Goal: Transaction & Acquisition: Obtain resource

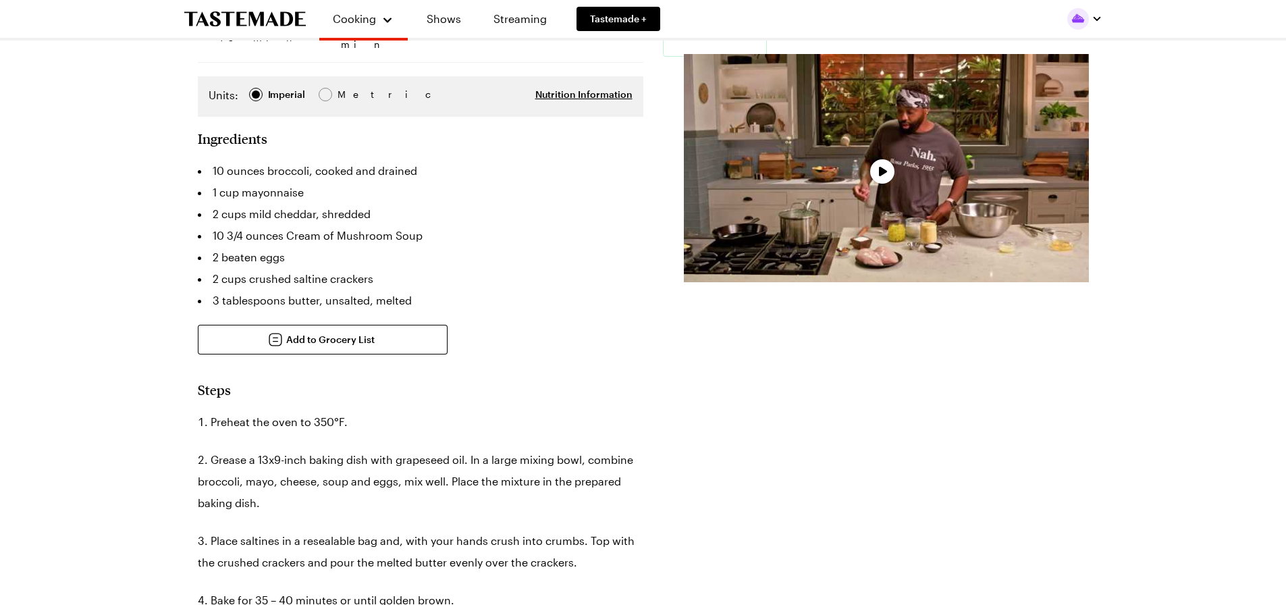
scroll to position [338, 0]
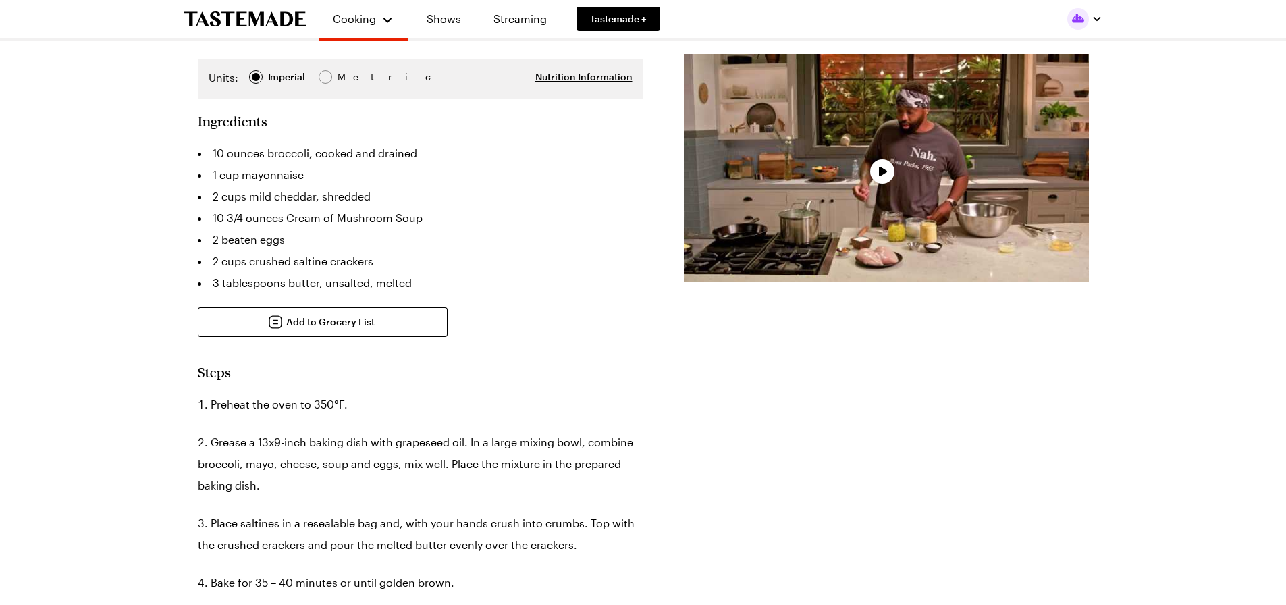
type textarea "x"
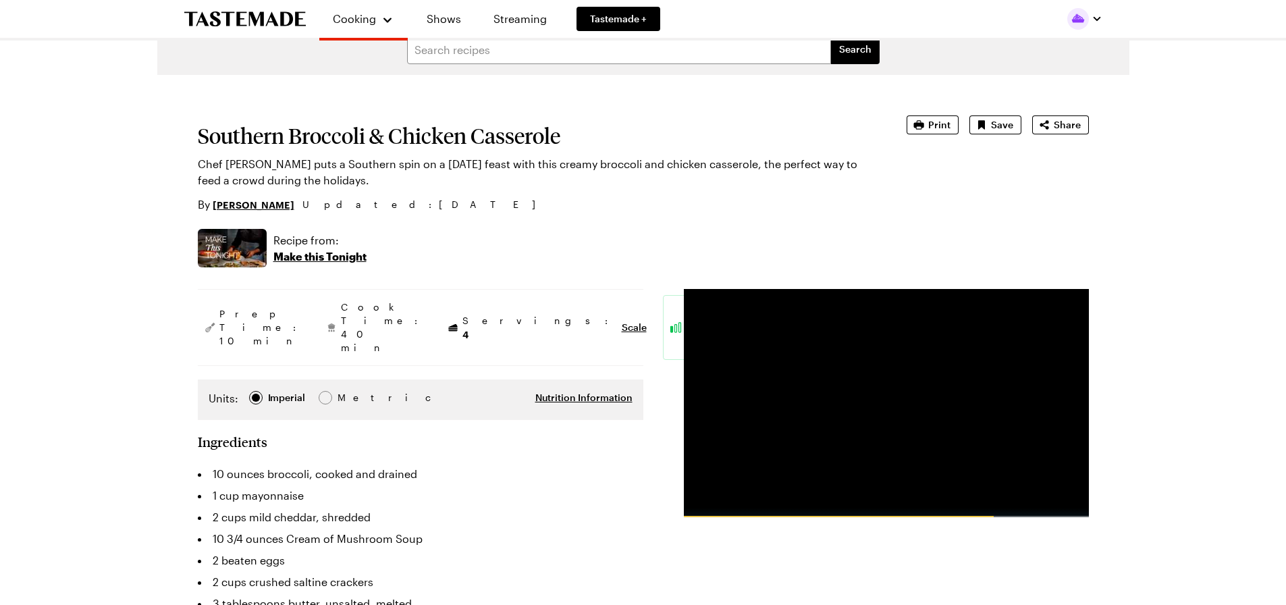
scroll to position [0, 0]
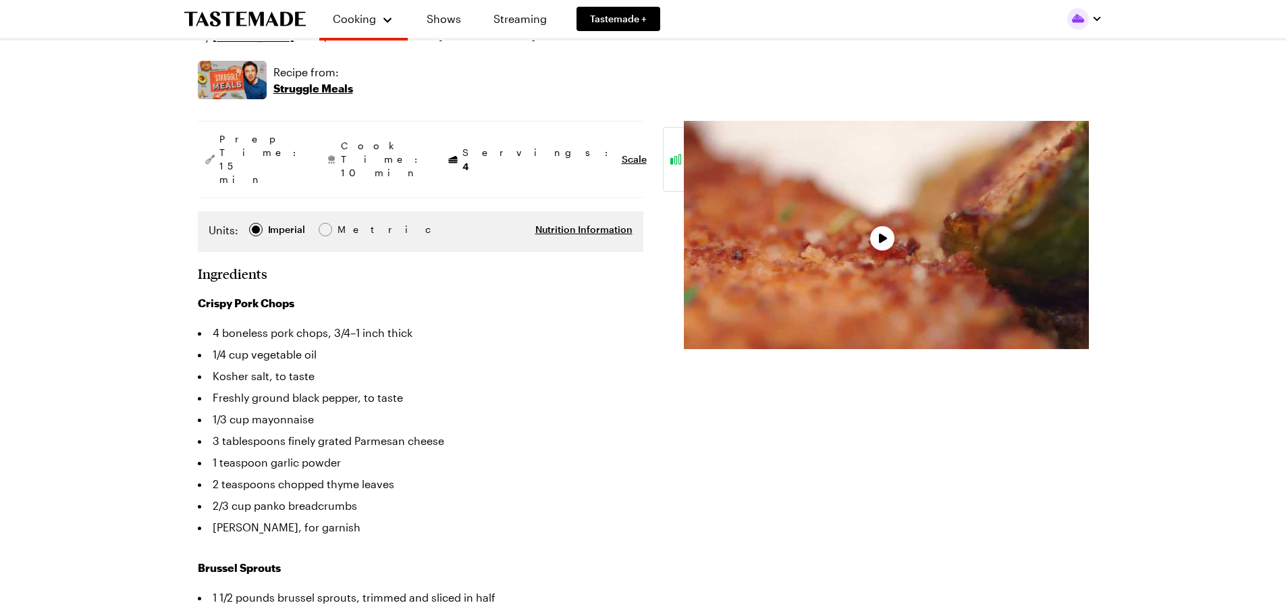
type textarea "x"
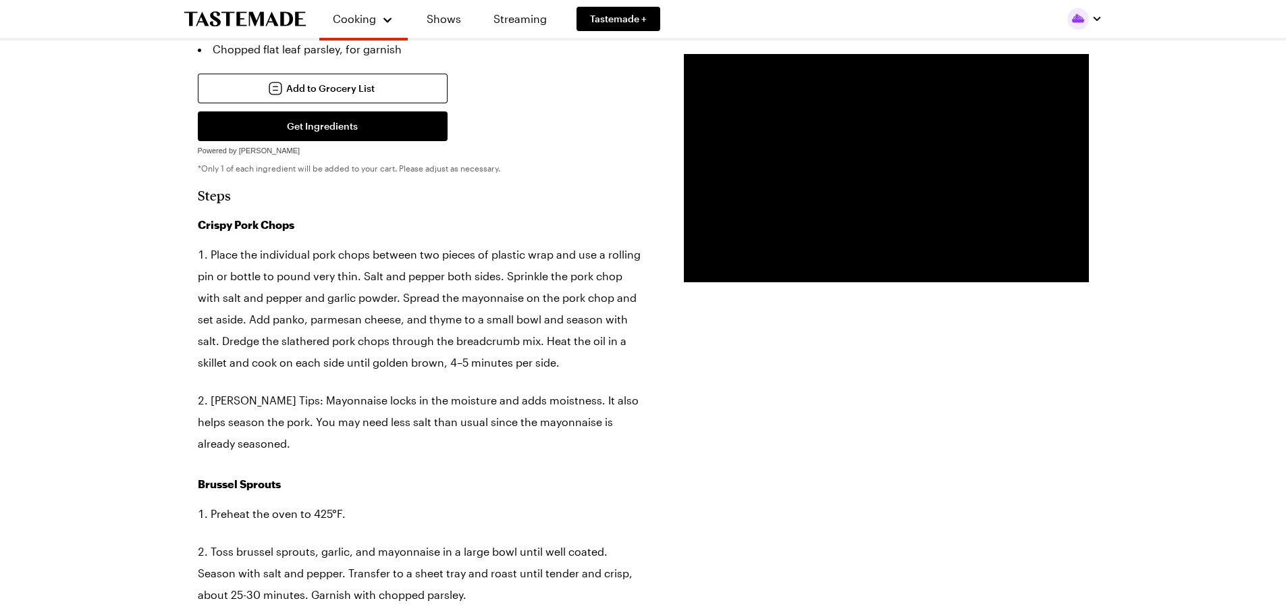
scroll to position [810, 0]
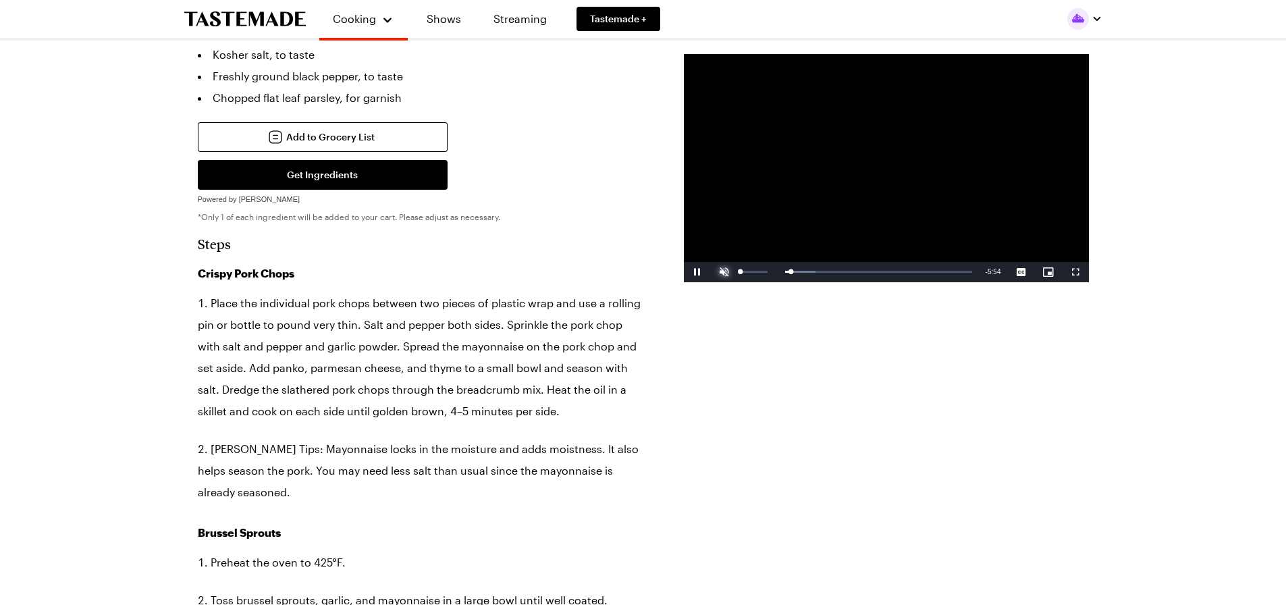
click at [727, 272] on span "Video Player" at bounding box center [724, 272] width 27 height 0
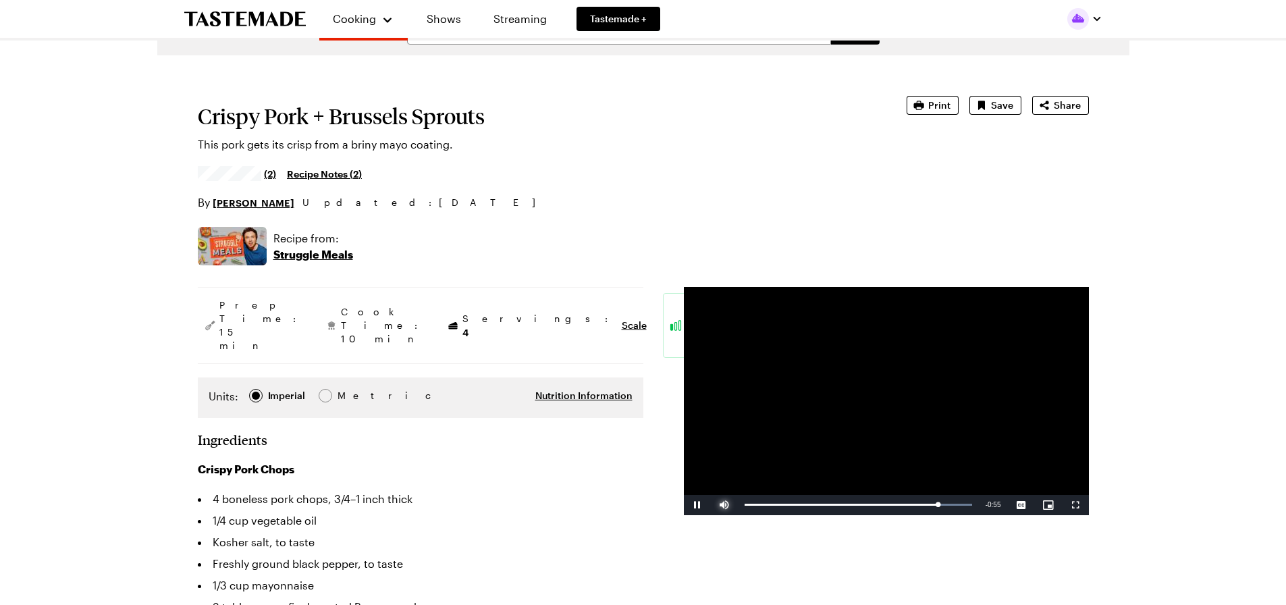
scroll to position [0, 0]
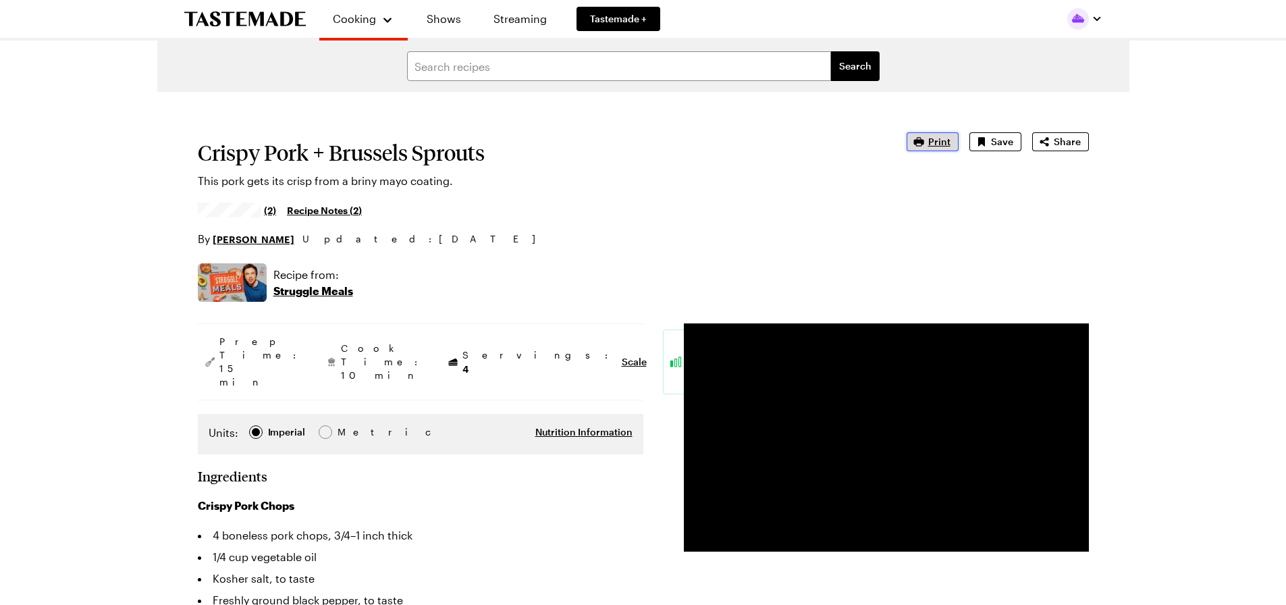
click at [939, 136] on span "Print" at bounding box center [940, 142] width 22 height 14
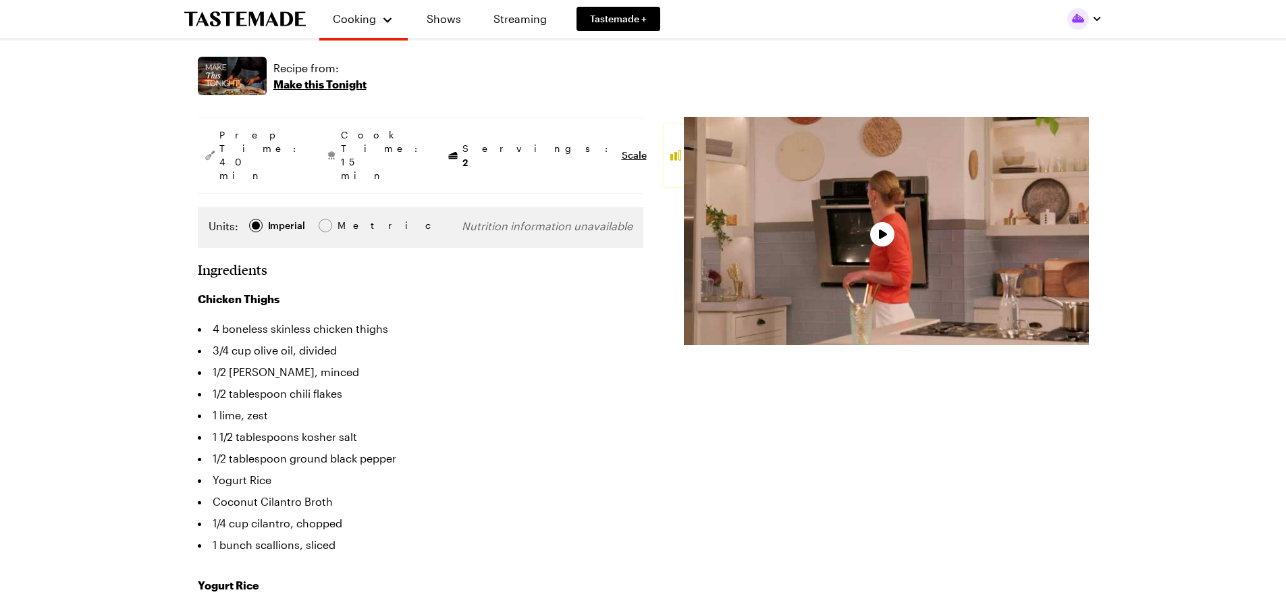
type textarea "x"
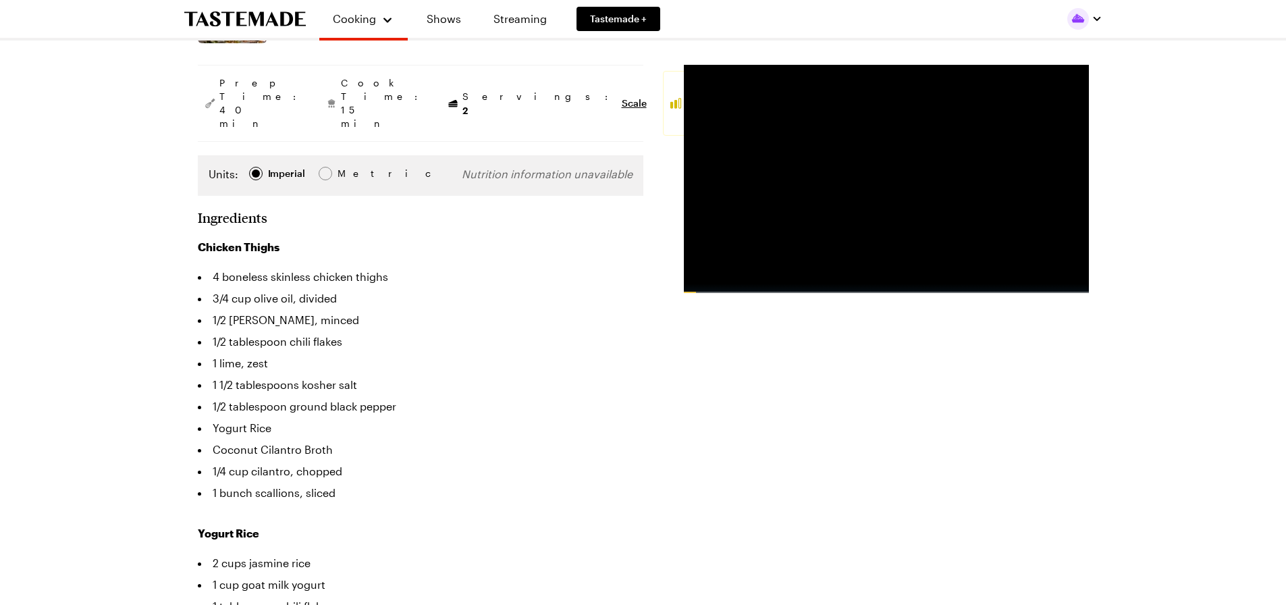
scroll to position [203, 0]
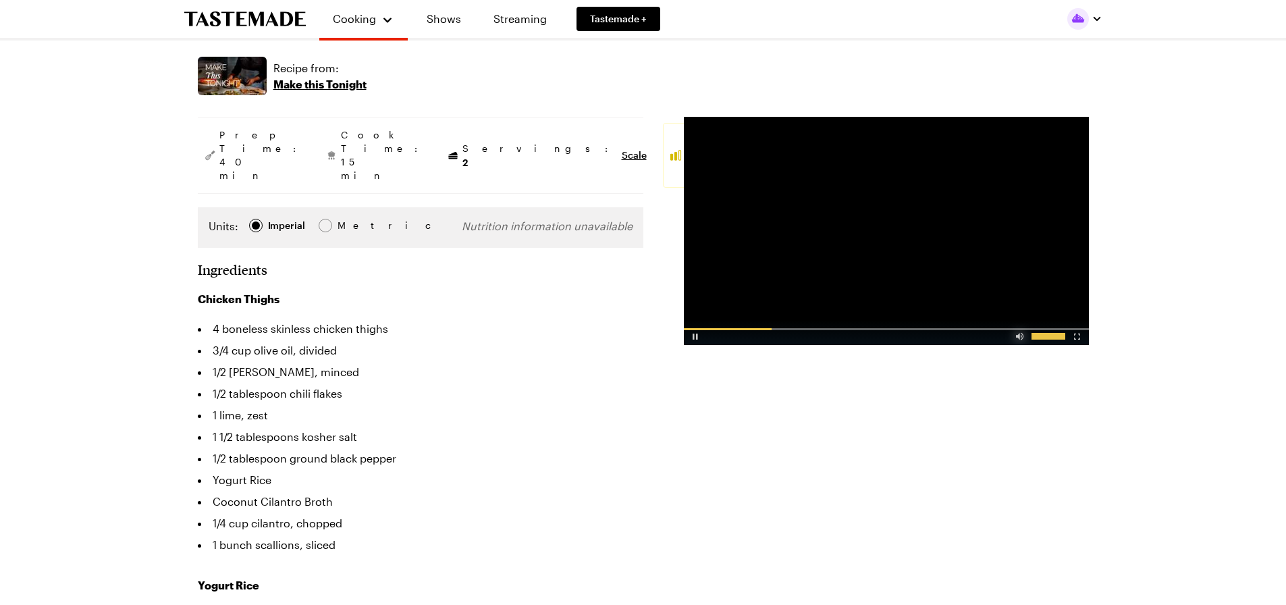
click at [1019, 340] on div "Video Player" at bounding box center [1020, 334] width 24 height 14
click at [697, 335] on span "Video Player" at bounding box center [697, 335] width 27 height 0
drag, startPoint x: 1259, startPoint y: 62, endPoint x: 1255, endPoint y: 68, distance: 7.0
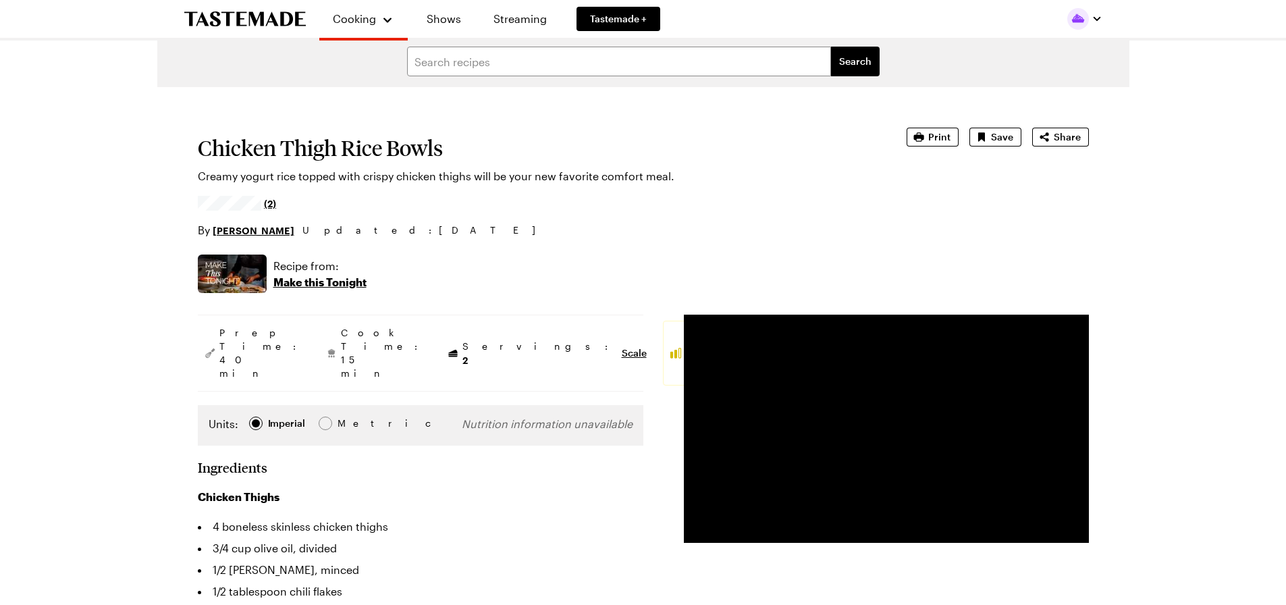
scroll to position [0, 0]
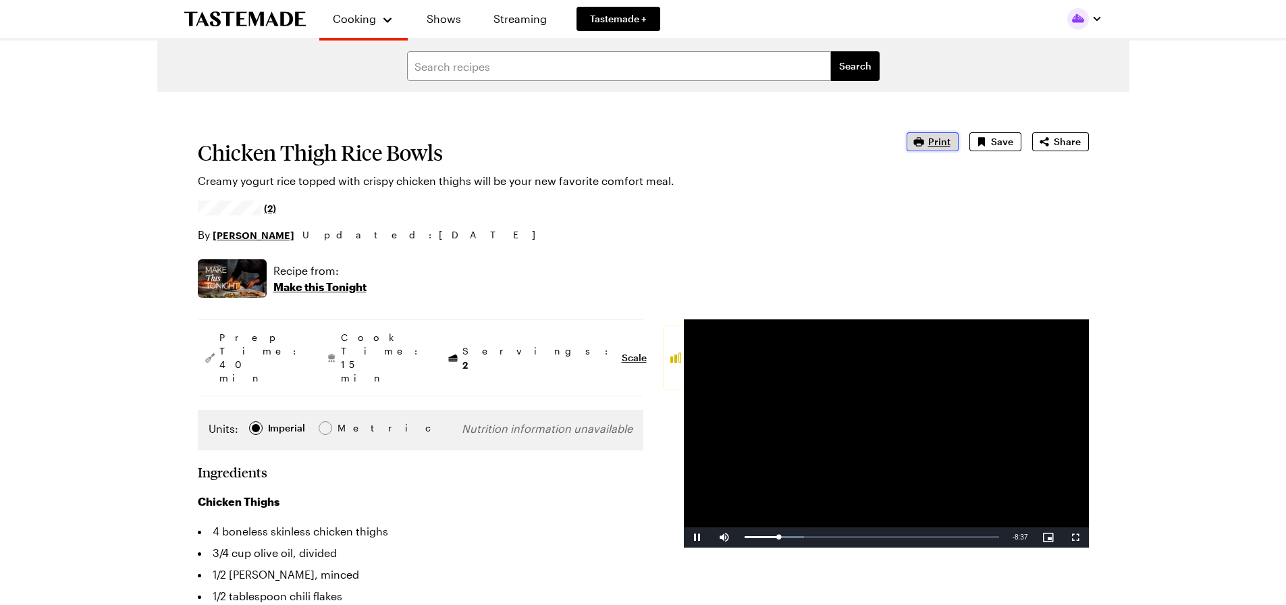
click at [929, 139] on button "Print" at bounding box center [933, 141] width 52 height 19
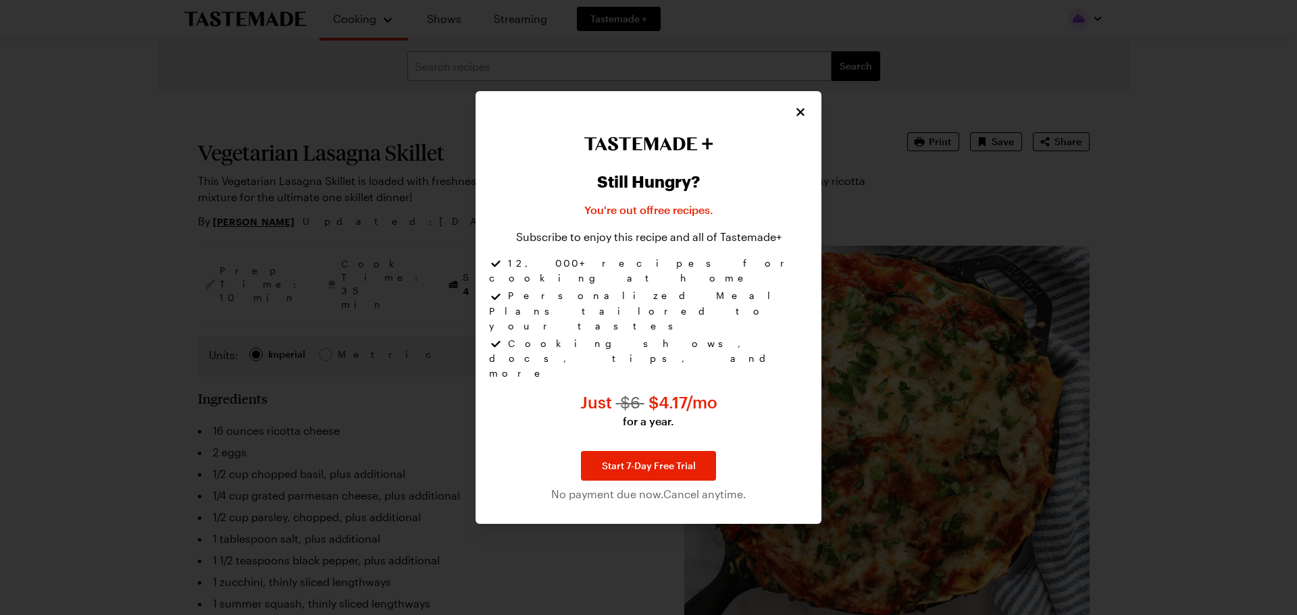
type textarea "x"
click at [804, 118] on icon "Close" at bounding box center [801, 112] width 14 height 14
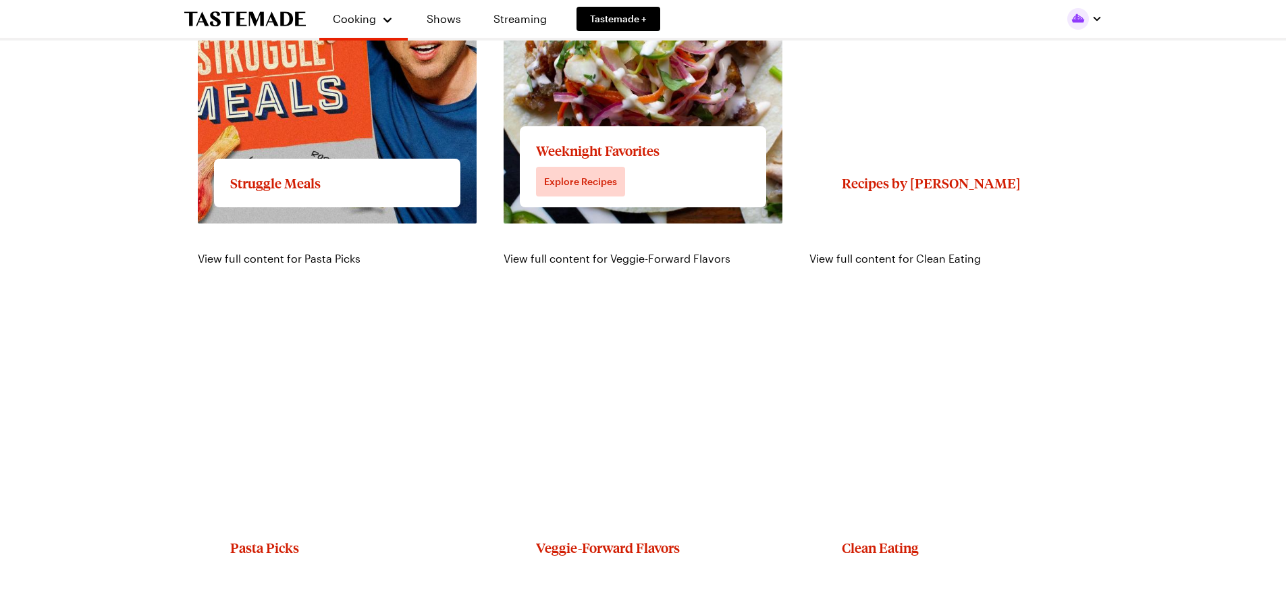
scroll to position [1486, 0]
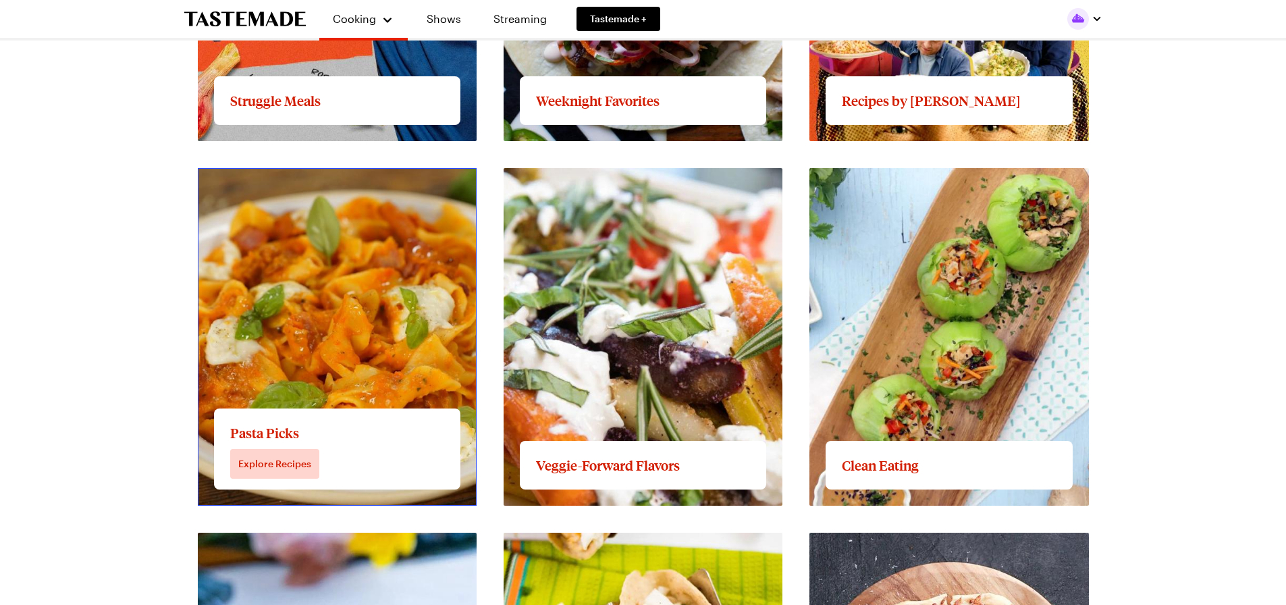
click at [291, 182] on link "View full content for Pasta Picks" at bounding box center [279, 176] width 163 height 13
